Goal: Information Seeking & Learning: Learn about a topic

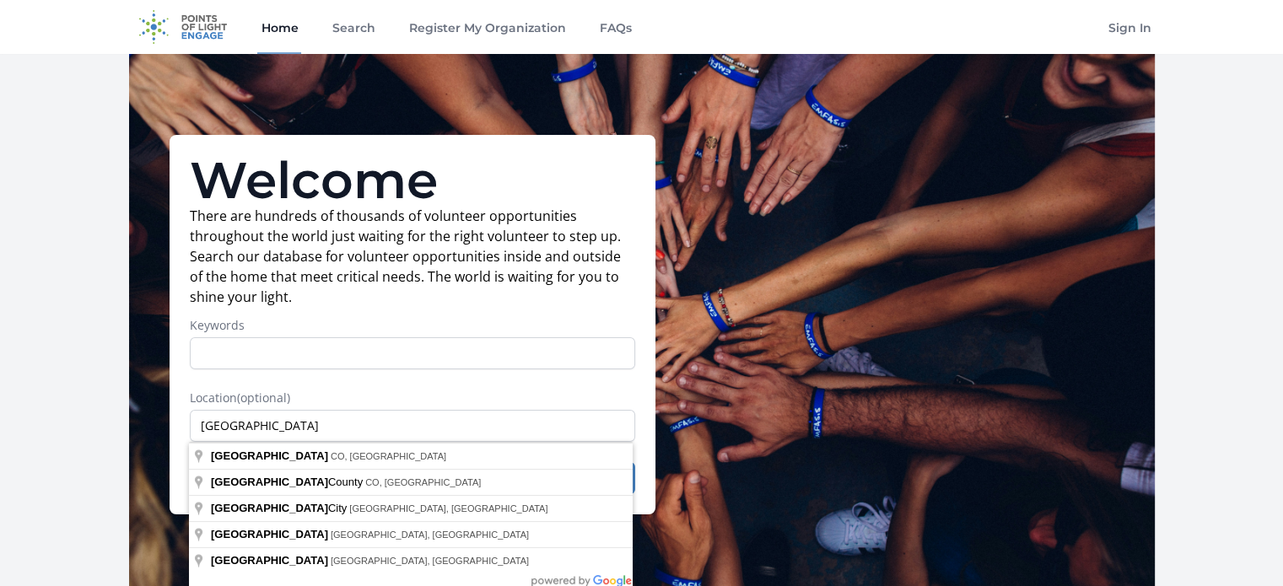
type input "[GEOGRAPHIC_DATA]"
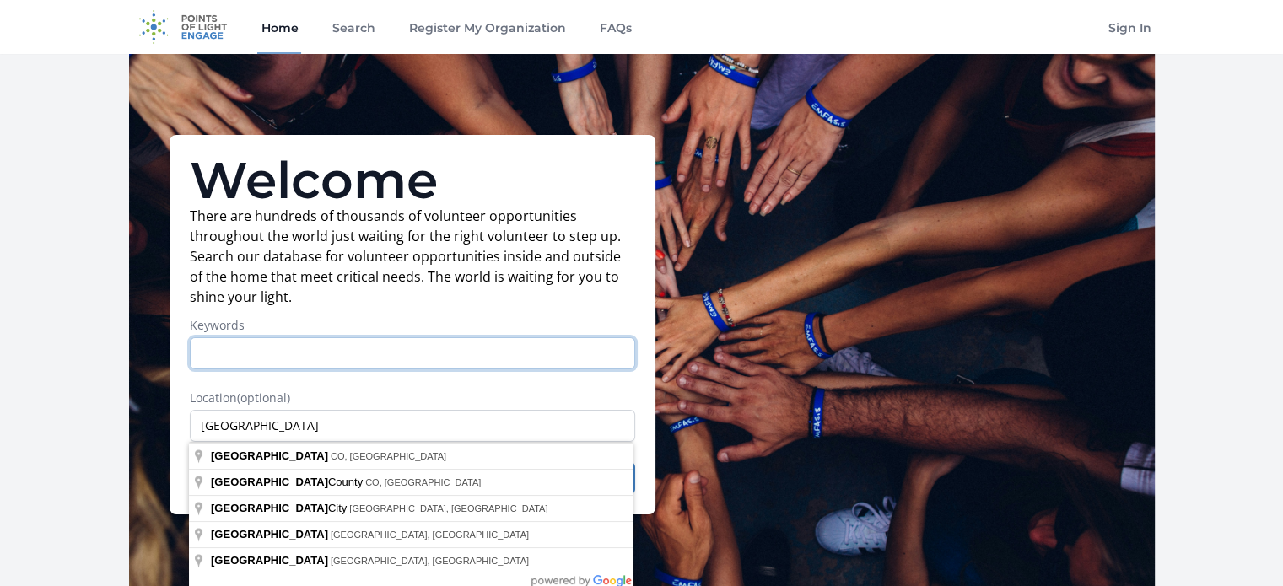
click at [304, 343] on input "Keywords" at bounding box center [412, 353] width 445 height 32
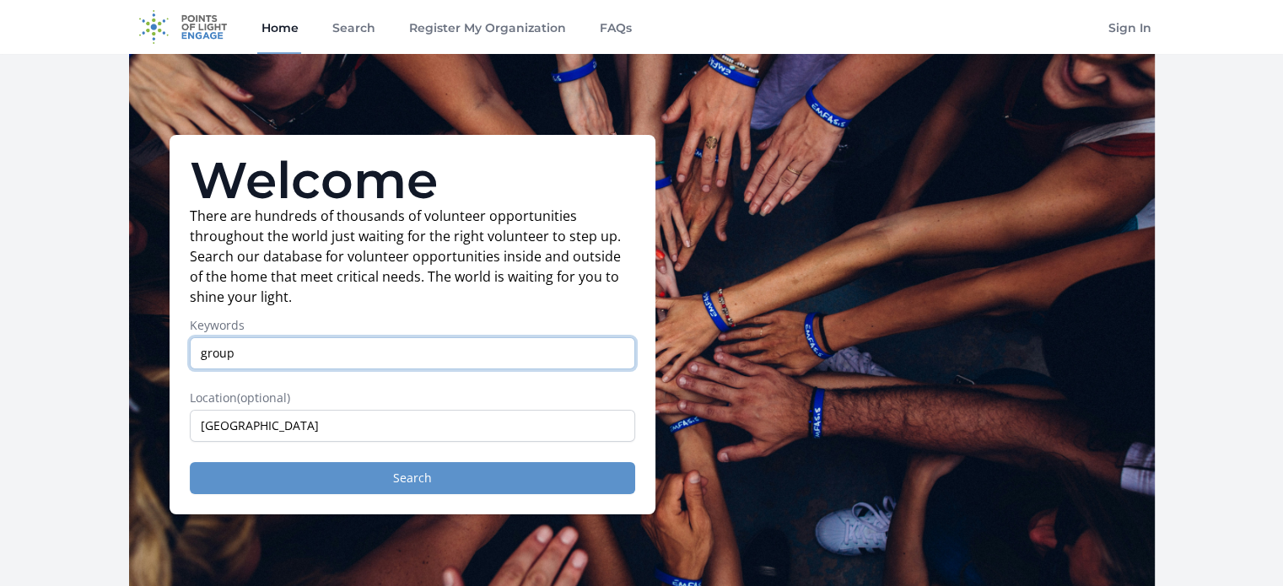
type input "group"
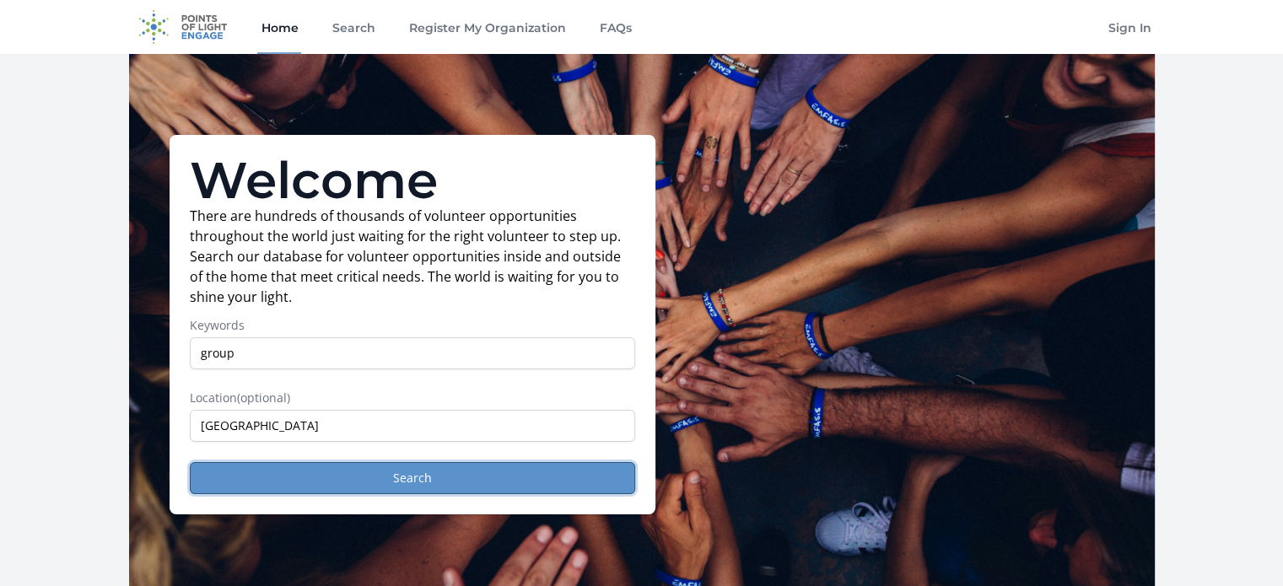
click at [337, 483] on button "Search" at bounding box center [412, 478] width 445 height 32
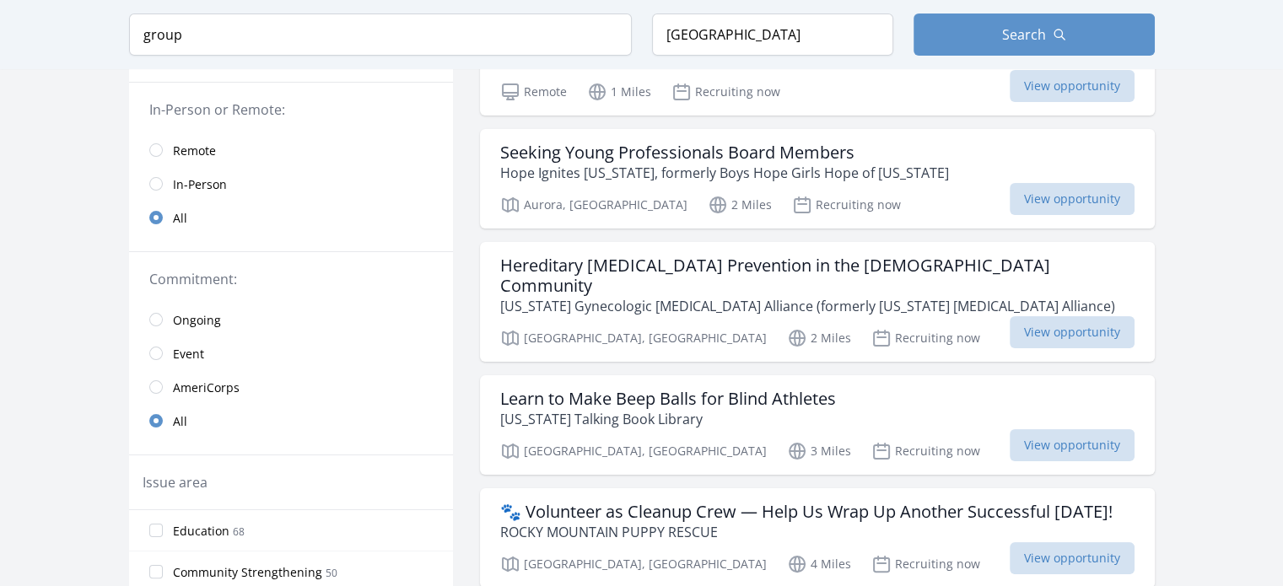
scroll to position [84, 0]
